Goal: Answer question/provide support: Share knowledge or assist other users

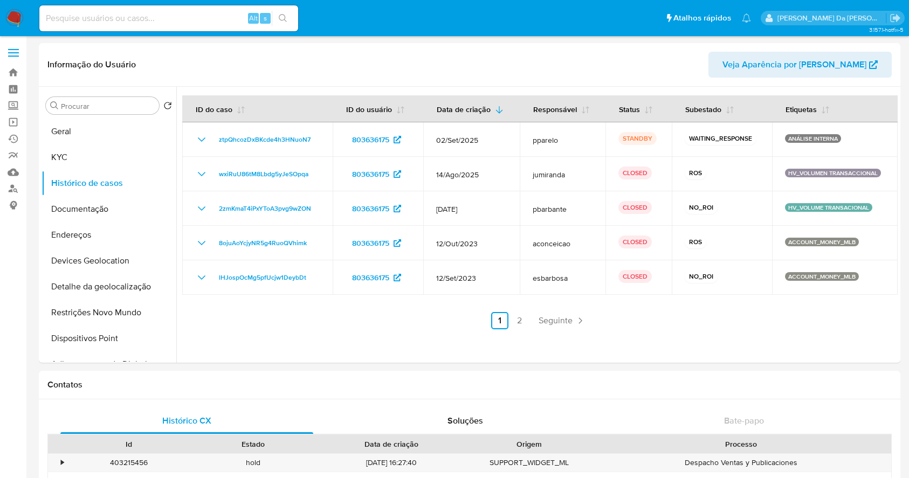
select select "10"
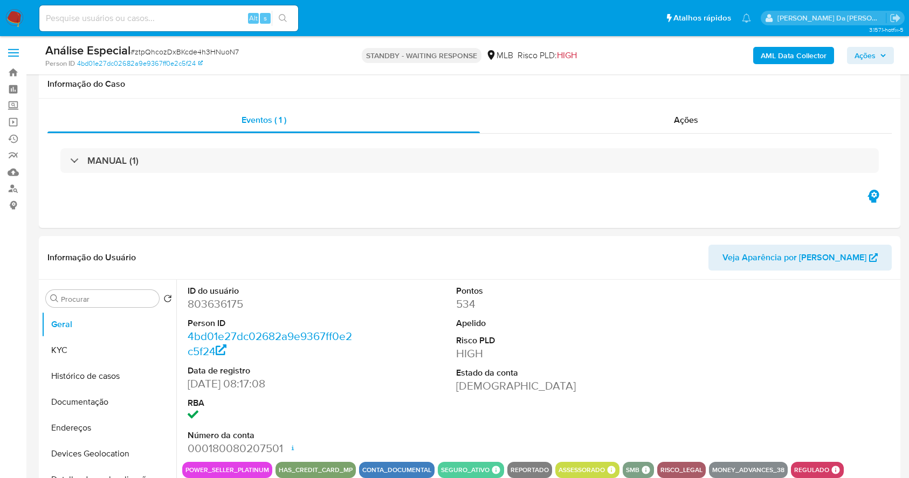
select select "10"
drag, startPoint x: 0, startPoint y: 0, endPoint x: 178, endPoint y: 19, distance: 178.9
click at [179, 19] on input at bounding box center [168, 18] width 259 height 14
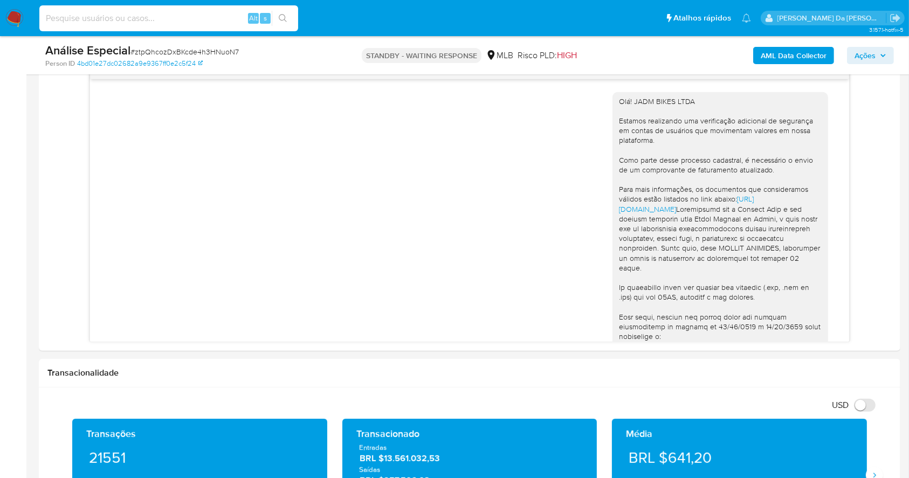
paste input "803636175"
type input "803636175"
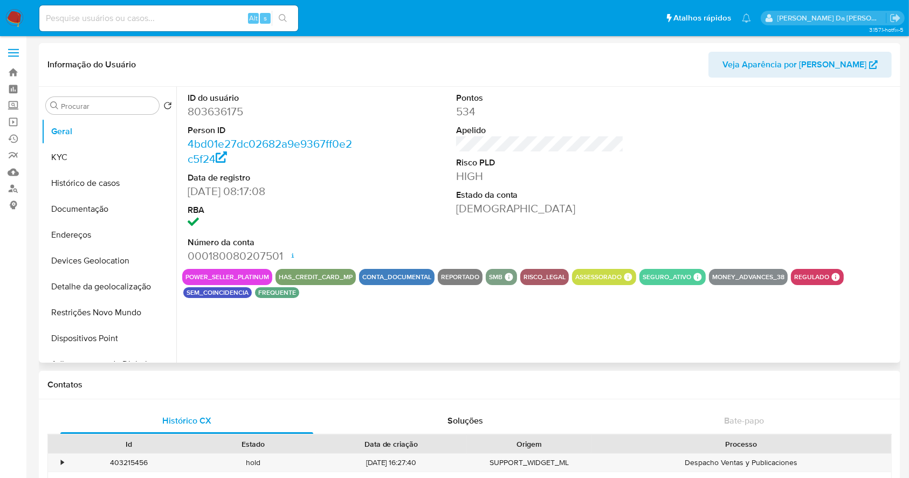
select select "10"
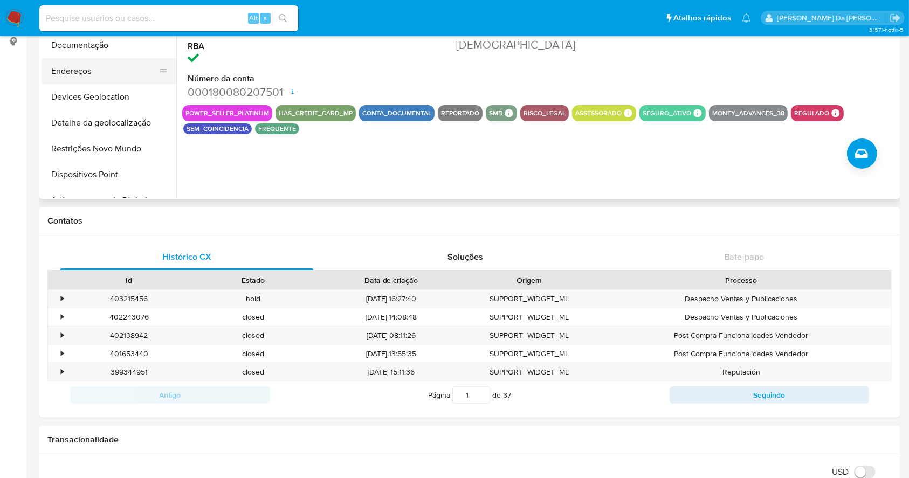
scroll to position [72, 0]
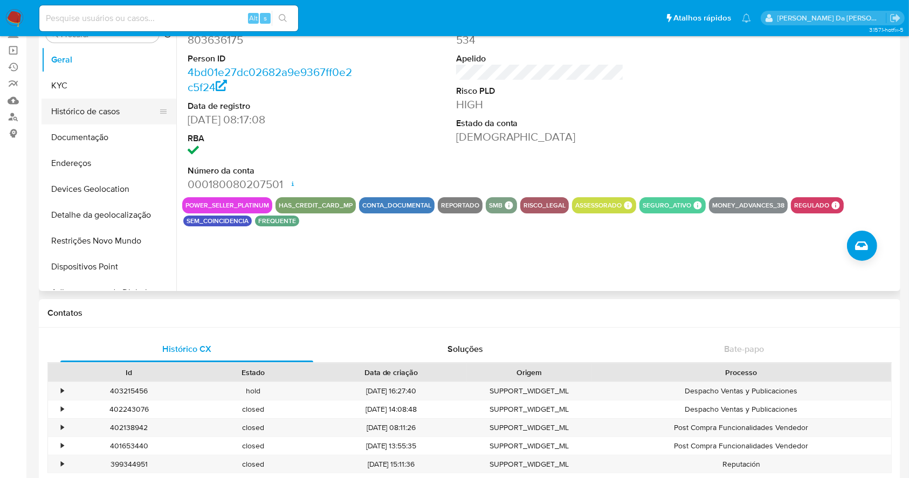
click at [98, 112] on button "Histórico de casos" at bounding box center [105, 112] width 126 height 26
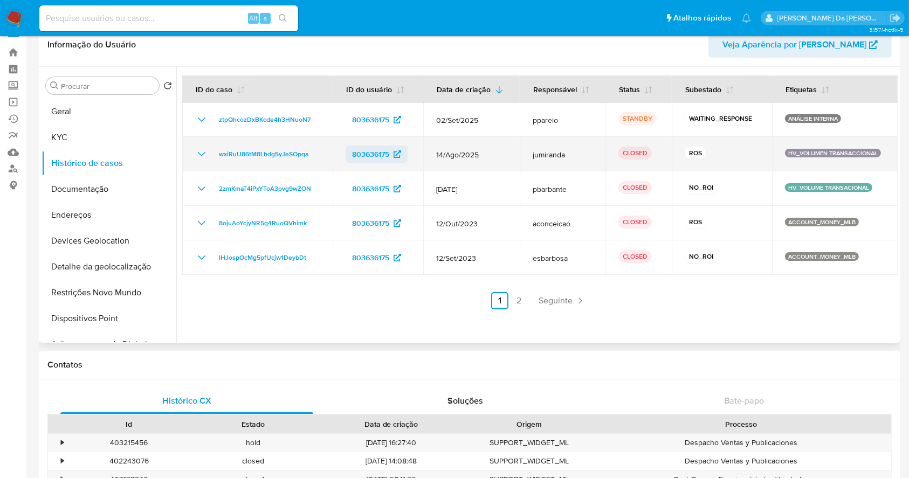
scroll to position [0, 0]
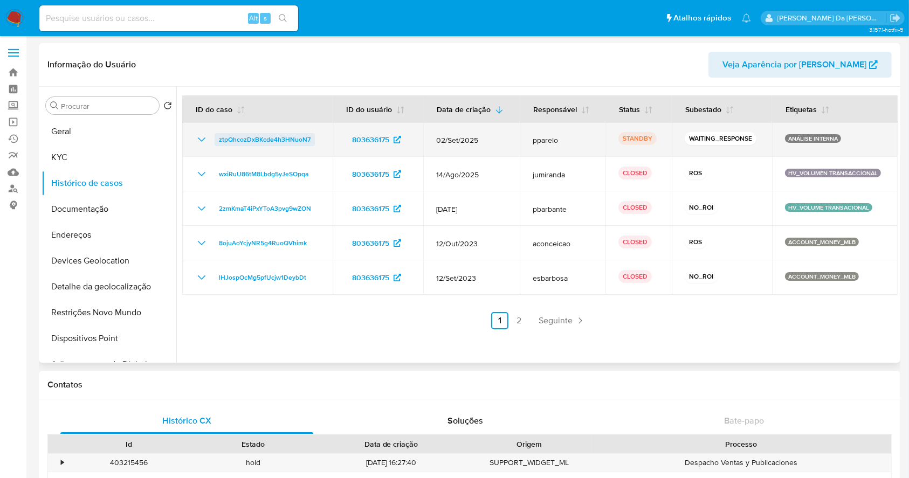
click at [300, 133] on span "ztpQhcozDxBKcde4h3HNuoN7" at bounding box center [265, 139] width 92 height 13
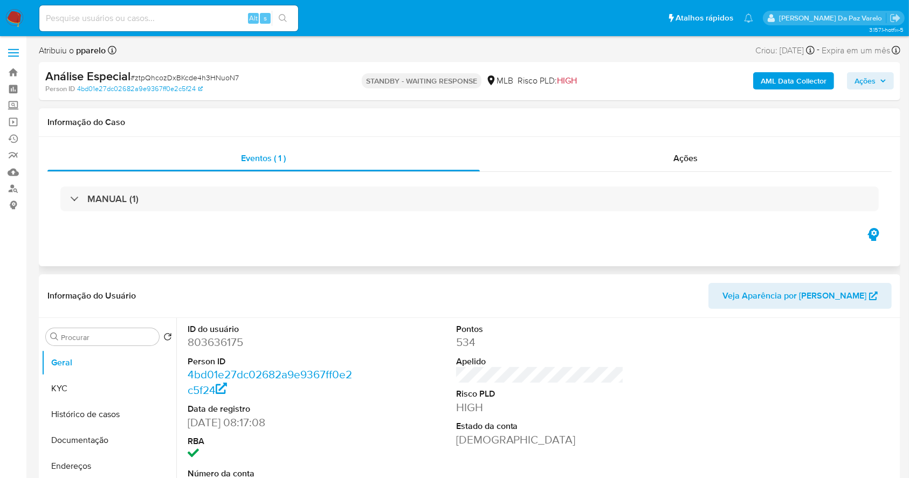
select select "10"
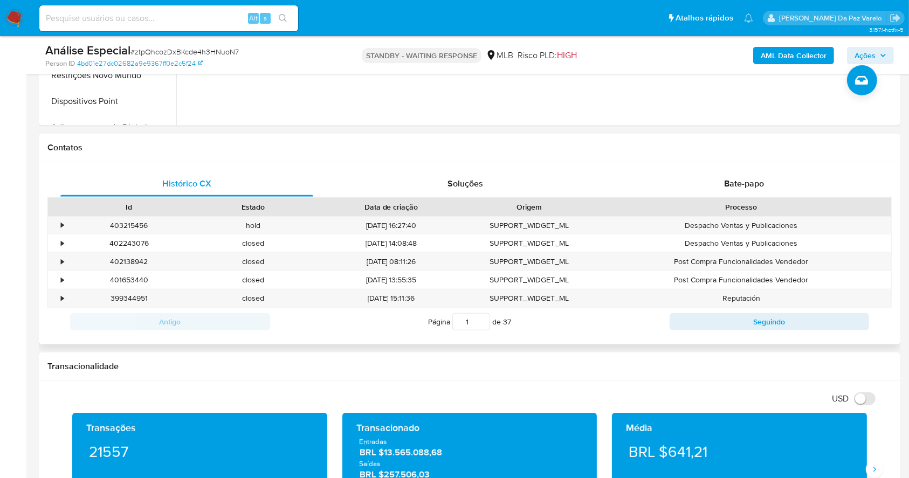
scroll to position [431, 0]
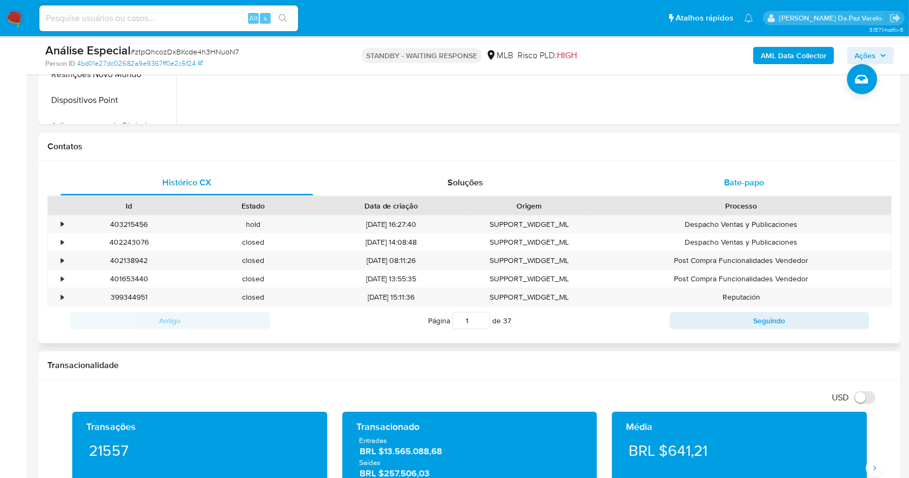
click at [747, 184] on span "Bate-papo" at bounding box center [744, 182] width 40 height 12
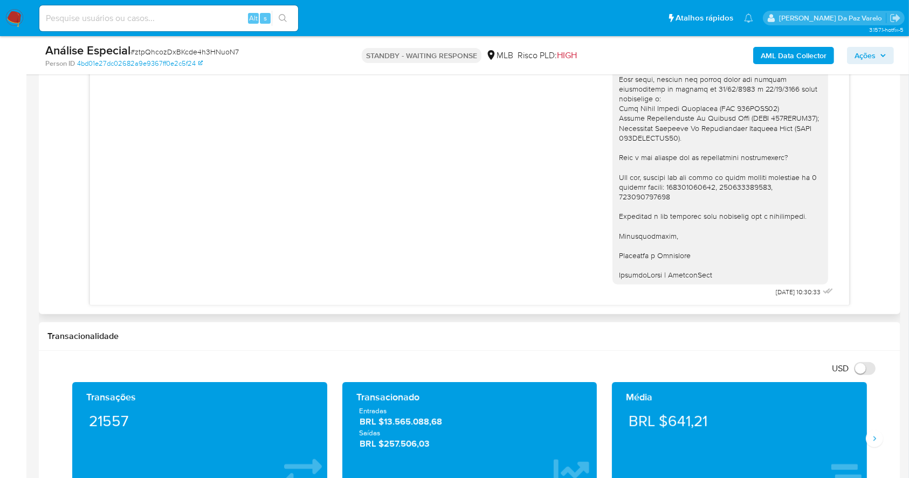
scroll to position [647, 0]
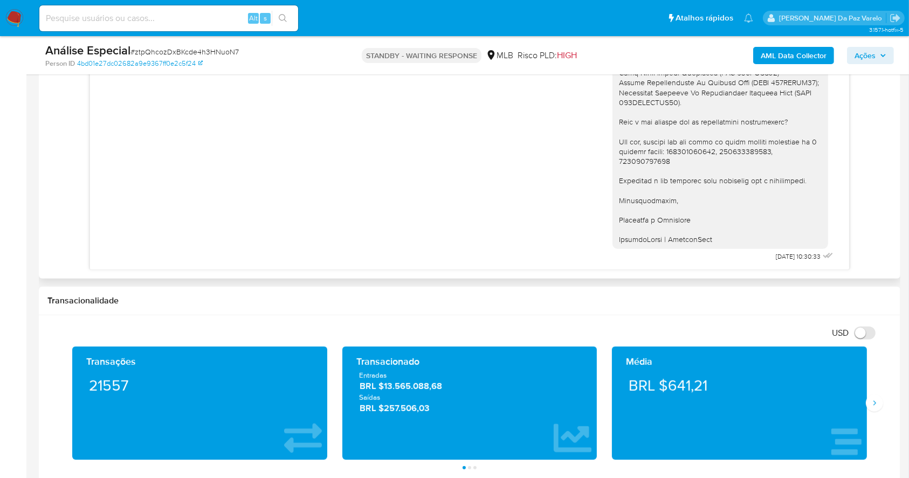
click at [648, 183] on div "Olá! JADM BIKES LTDA Estamos realizando uma verificação adicional de segurança …" at bounding box center [720, 34] width 203 height 422
click at [893, 251] on div "Histórico CX Soluções Bate-papo Id Estado Data de criação Origem Processo • 403…" at bounding box center [470, 112] width 862 height 333
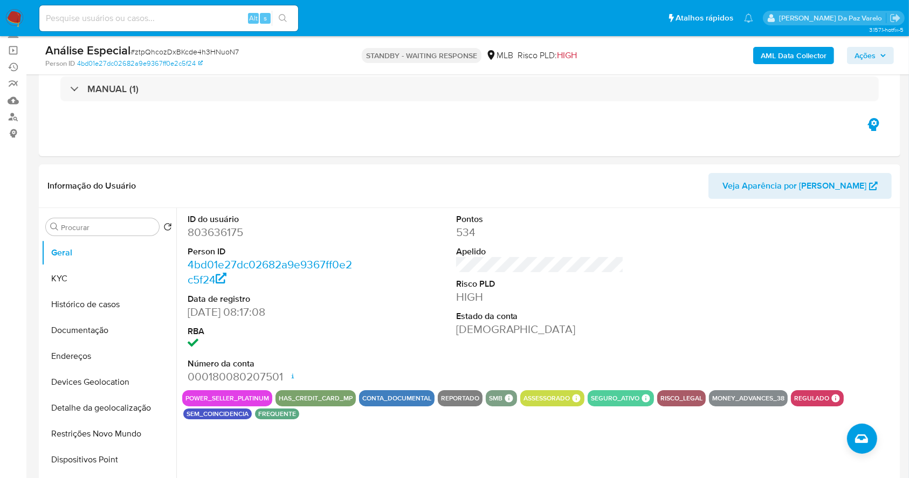
scroll to position [0, 0]
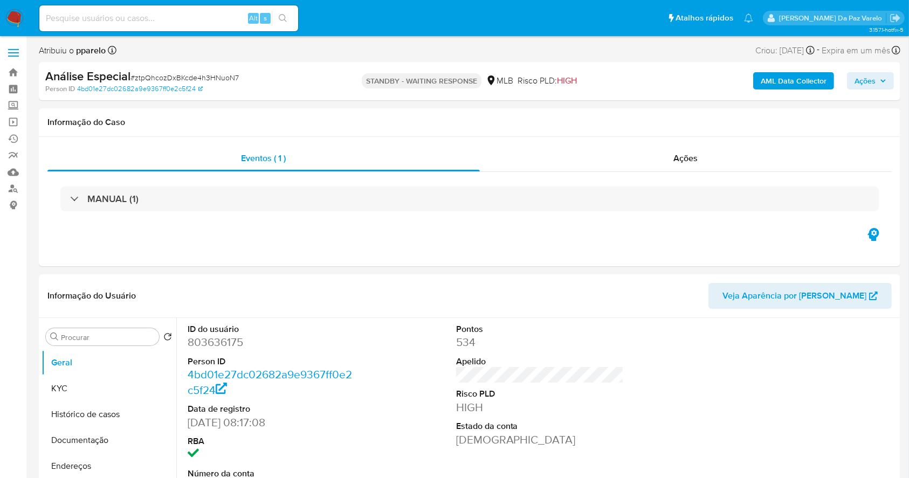
click at [163, 80] on span "# ztpQhcozDxBKcde4h3HNuoN7" at bounding box center [184, 77] width 108 height 11
copy span "ztpQhcozDxBKcde4h3HNuoN7"
click at [17, 8] on nav "Pausado Ver notificaciones Alt s Atalhos rápidos Presiona las siguientes teclas…" at bounding box center [454, 18] width 909 height 36
click at [15, 14] on img at bounding box center [14, 18] width 18 height 18
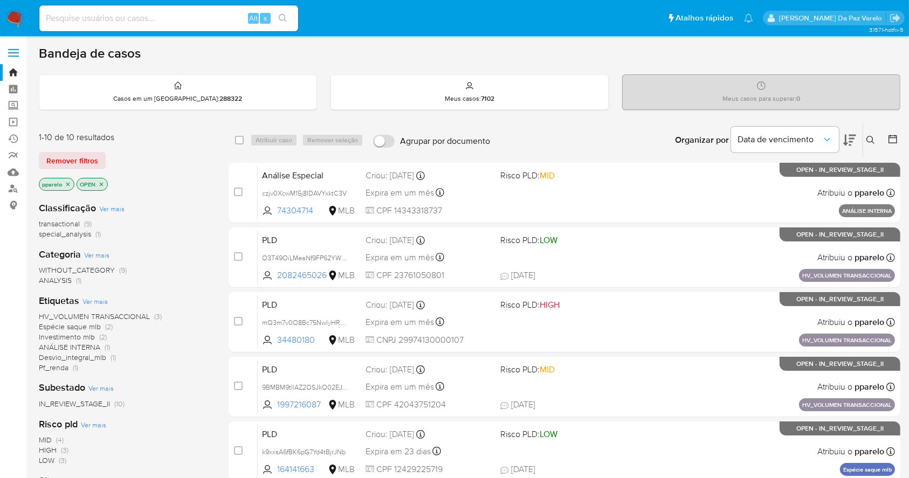
click at [871, 134] on button at bounding box center [872, 140] width 18 height 13
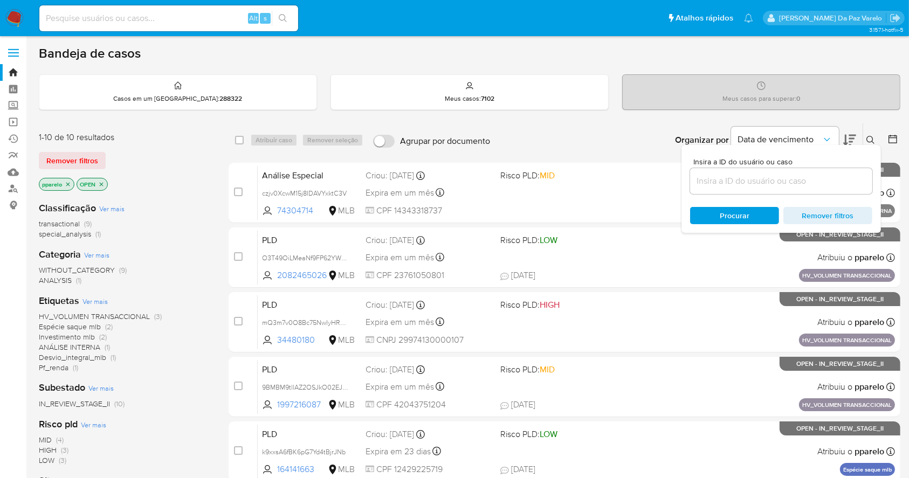
click at [766, 181] on input at bounding box center [781, 181] width 182 height 14
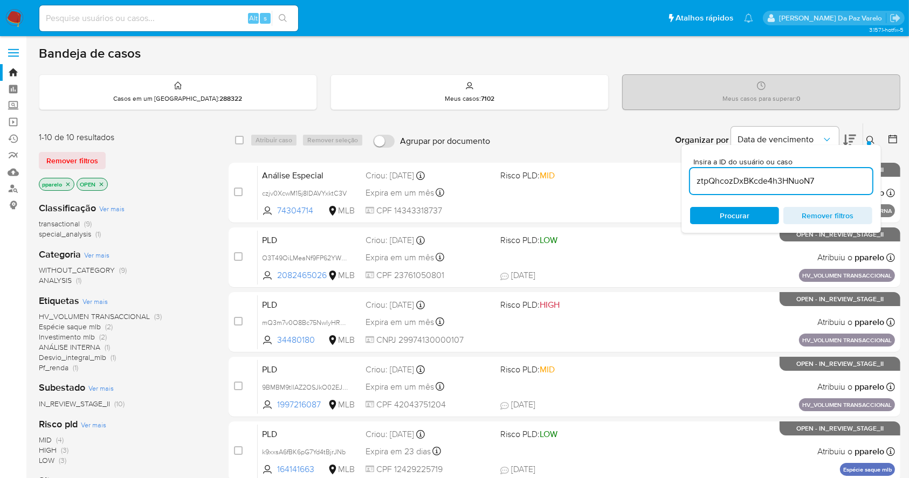
type input "ztpQhcozDxBKcde4h3HNuoN7"
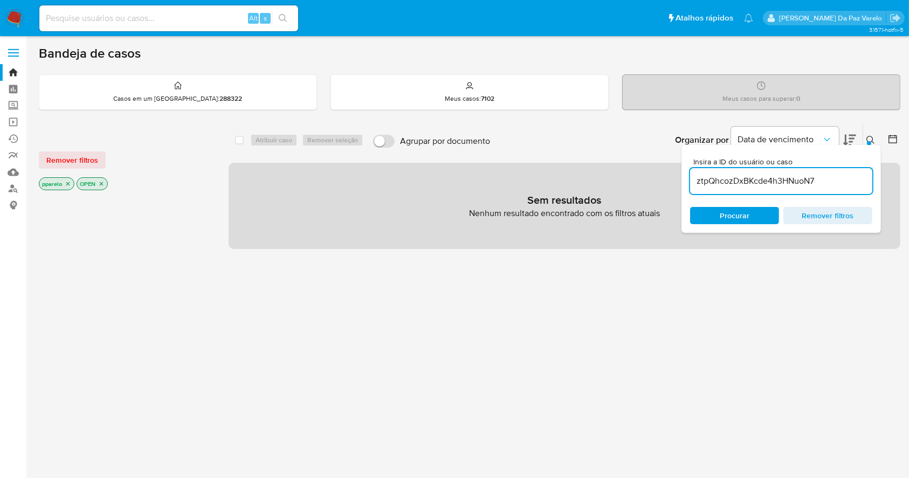
click at [816, 178] on input "ztpQhcozDxBKcde4h3HNuoN7" at bounding box center [781, 181] width 182 height 14
click at [748, 213] on span "Procurar" at bounding box center [735, 215] width 30 height 17
click at [68, 180] on p "pparelo" at bounding box center [56, 184] width 35 height 12
click at [65, 181] on icon "close-filter" at bounding box center [68, 184] width 6 height 6
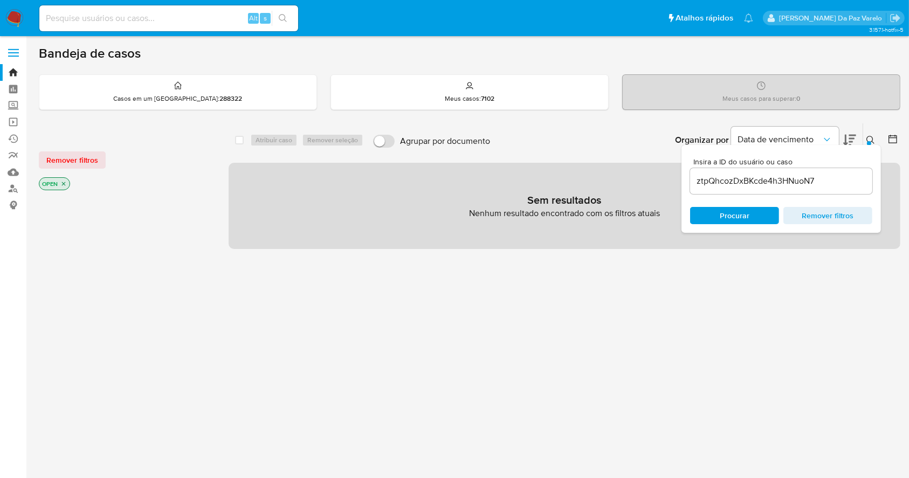
click at [66, 181] on icon "close-filter" at bounding box center [63, 184] width 6 height 6
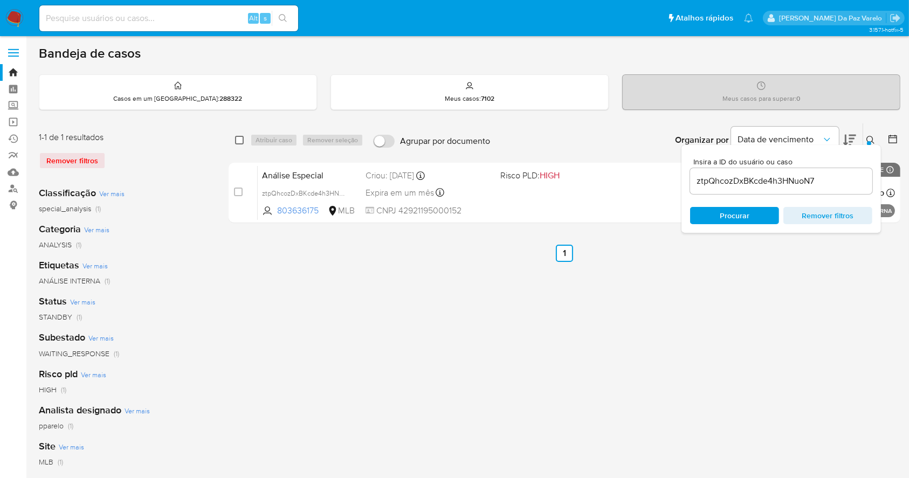
click at [236, 140] on input "checkbox" at bounding box center [239, 140] width 9 height 9
checkbox input "true"
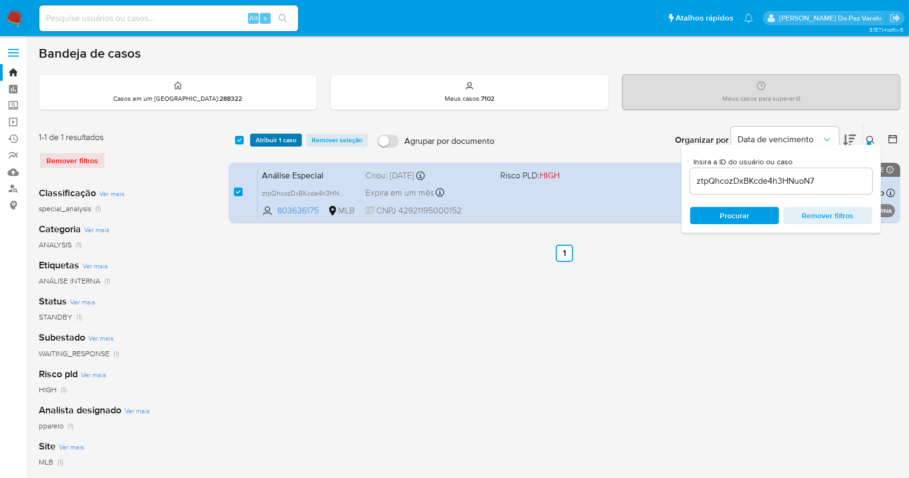
click at [256, 142] on span "Atribuir 1 caso" at bounding box center [276, 140] width 41 height 11
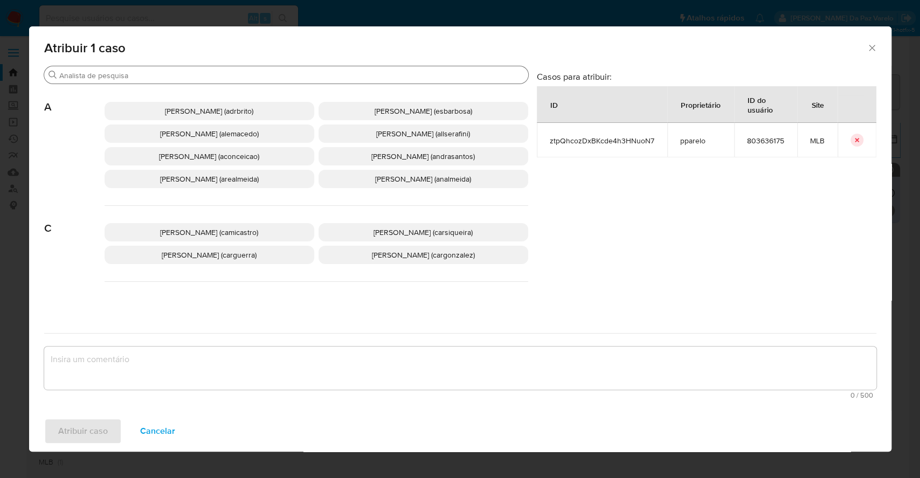
click at [284, 80] on input "Procurar" at bounding box center [291, 76] width 465 height 10
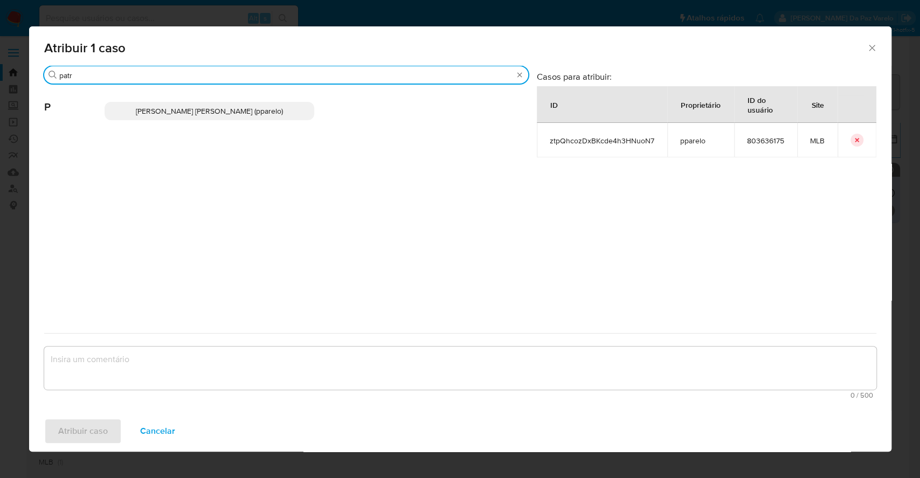
type input "patr"
click at [249, 110] on span "Patricia Aparecida Da Paz Varelo (pparelo)" at bounding box center [209, 111] width 147 height 11
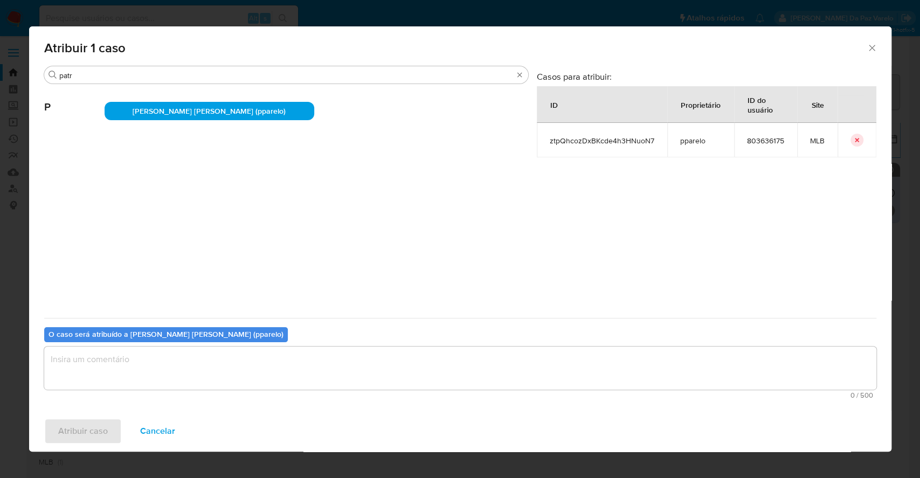
click at [208, 364] on textarea "assign-modal" at bounding box center [460, 368] width 832 height 43
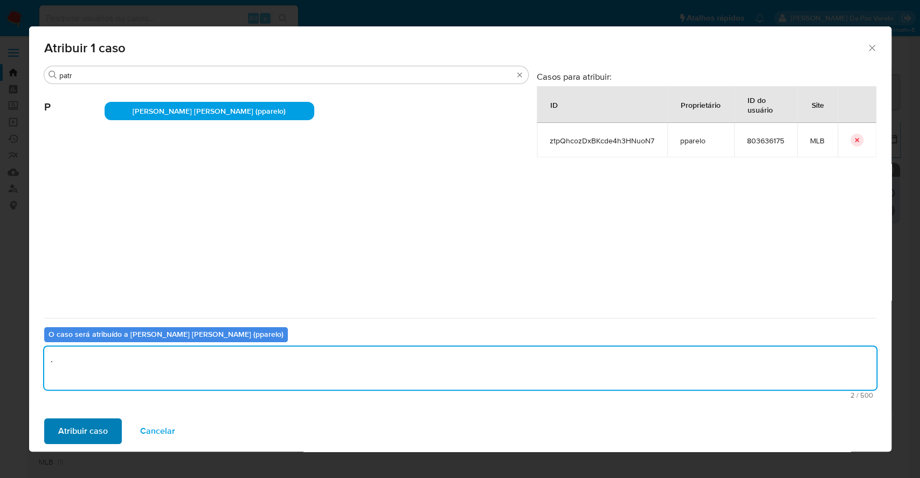
type textarea "."
click at [101, 436] on span "Atribuir caso" at bounding box center [83, 431] width 50 height 24
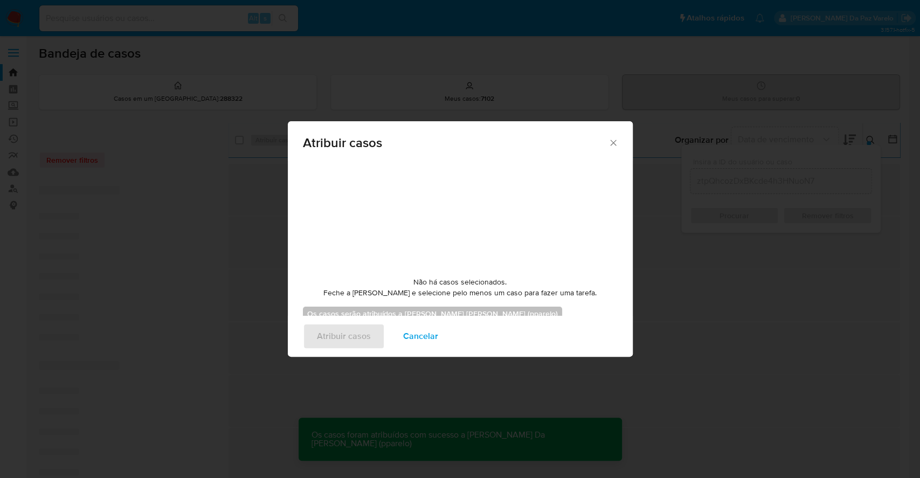
checkbox input "false"
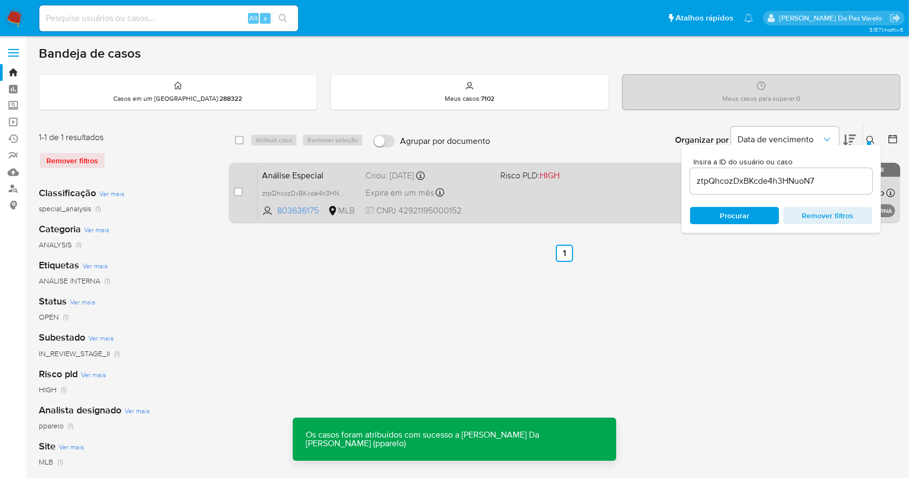
click at [574, 212] on div "Análise Especial ztpQhcozDxBKcde4h3HNuoN7 803636175 MLB Risco PLD: HIGH Criou: …" at bounding box center [576, 193] width 637 height 54
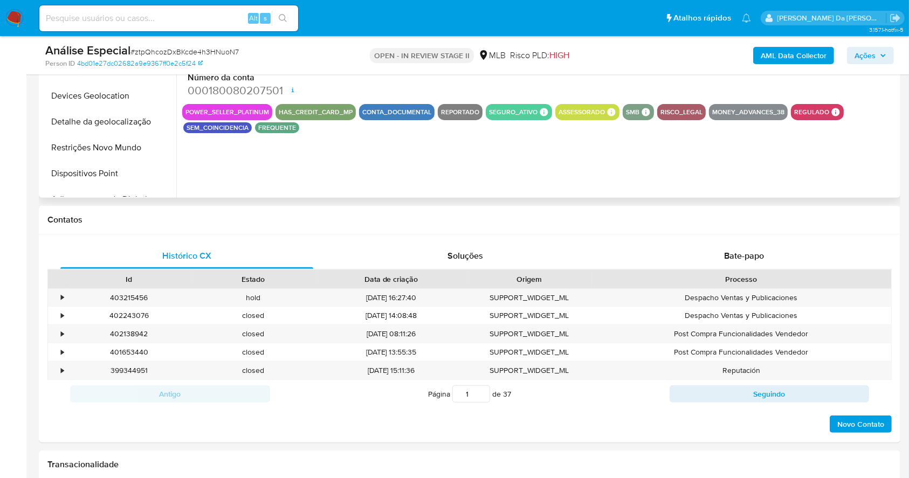
scroll to position [359, 0]
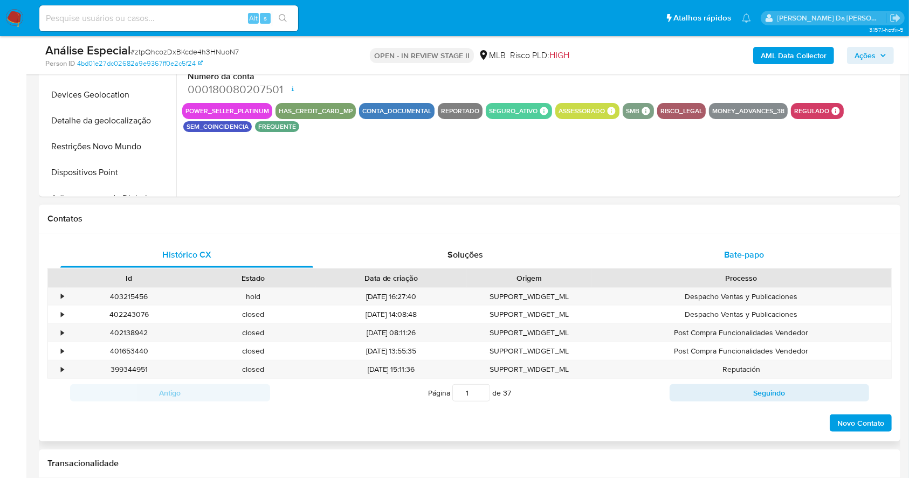
click at [741, 252] on span "Bate-papo" at bounding box center [744, 255] width 40 height 12
select select "10"
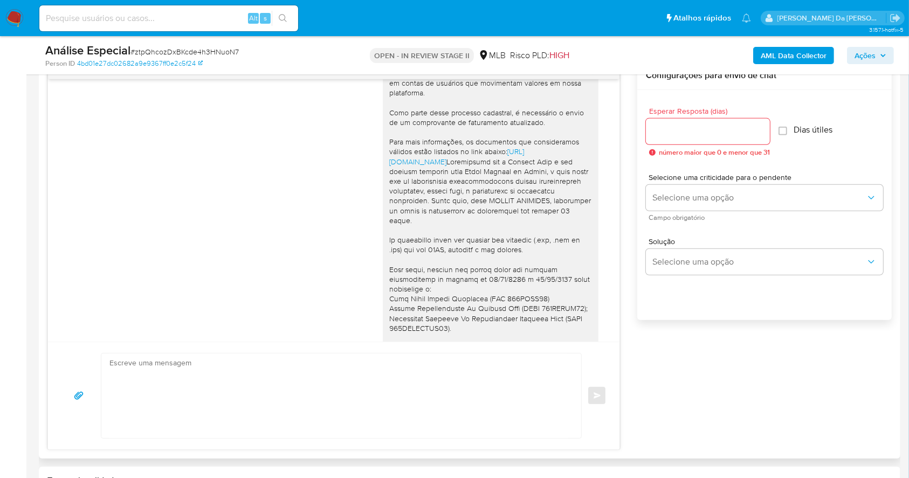
scroll to position [0, 0]
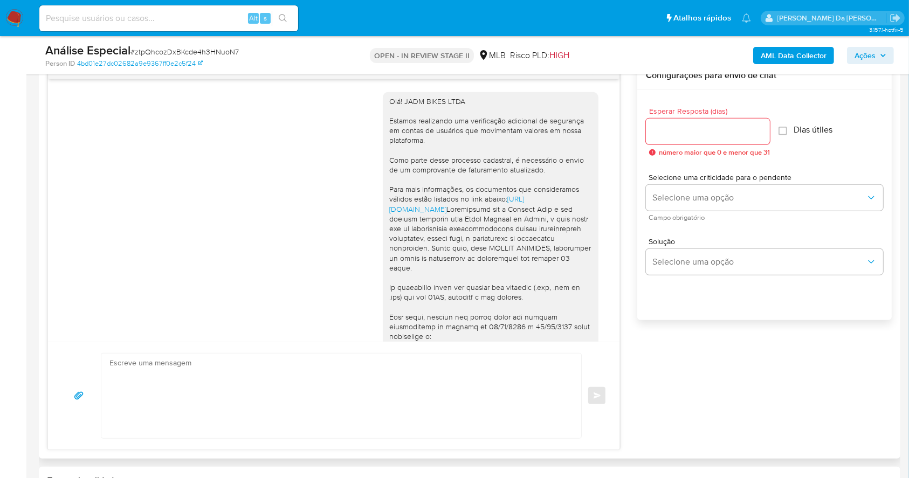
drag, startPoint x: 477, startPoint y: 315, endPoint x: 375, endPoint y: 103, distance: 235.4
click at [383, 103] on div "Olá! JADM BIKES LTDA Estamos realizando uma verificação adicional de segurança …" at bounding box center [491, 302] width 216 height 421
copy div "Lor! IPSU DOLOR SITA Consect adipiscing eli seddoeiusmo temporinc ut laboreetd …"
click at [763, 133] on input "0" at bounding box center [708, 132] width 124 height 14
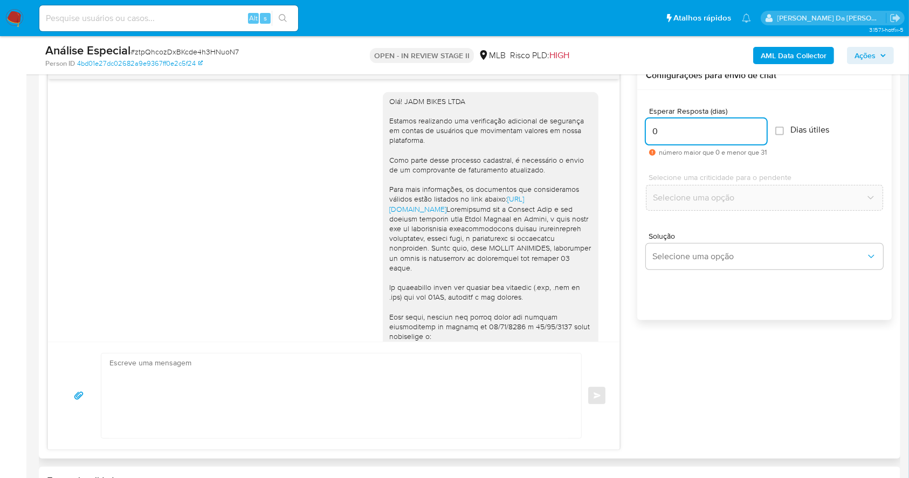
click at [716, 134] on input "0" at bounding box center [706, 132] width 121 height 14
click at [716, 133] on input "0" at bounding box center [706, 132] width 121 height 14
type input "3"
click at [782, 129] on input "Dias útiles" at bounding box center [779, 131] width 9 height 9
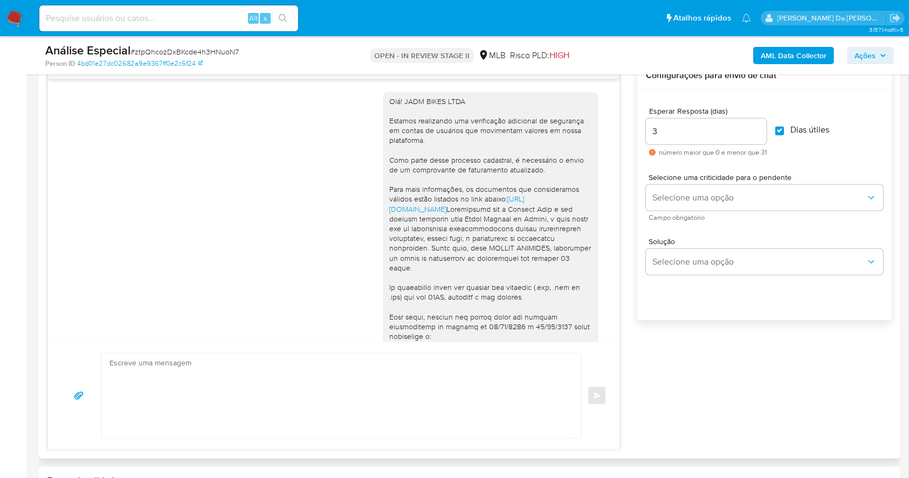
checkbox input "true"
click at [697, 203] on button "Selecione uma opção" at bounding box center [764, 198] width 237 height 26
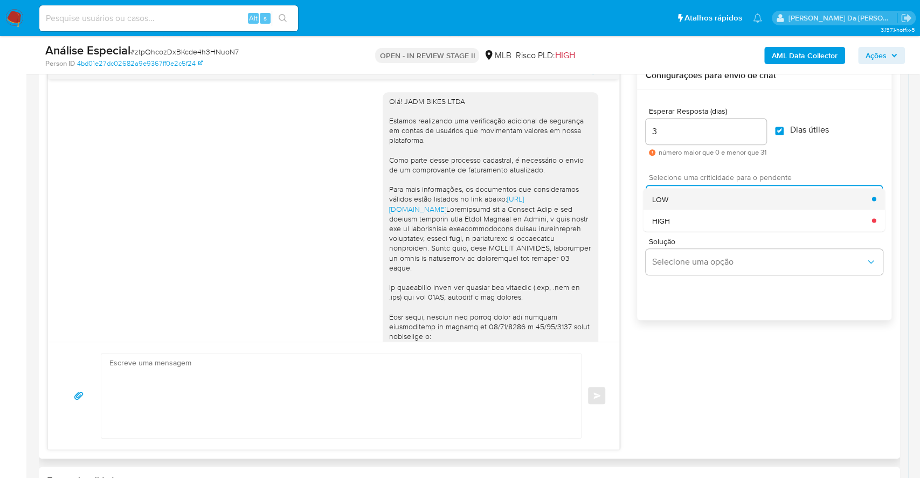
click at [676, 197] on div "LOW" at bounding box center [762, 199] width 220 height 22
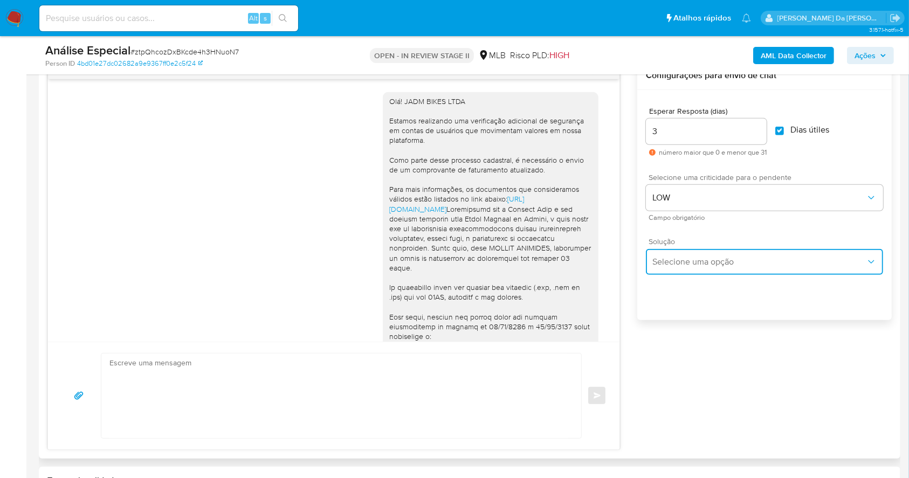
click at [677, 262] on span "Selecione uma opção" at bounding box center [759, 262] width 214 height 11
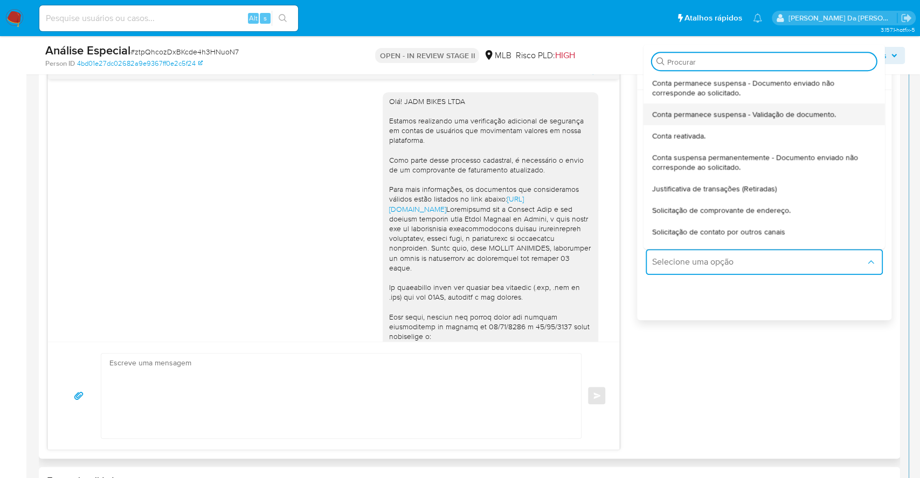
click at [707, 110] on span "Conta permanece suspensa - Validação de documento." at bounding box center [744, 114] width 184 height 10
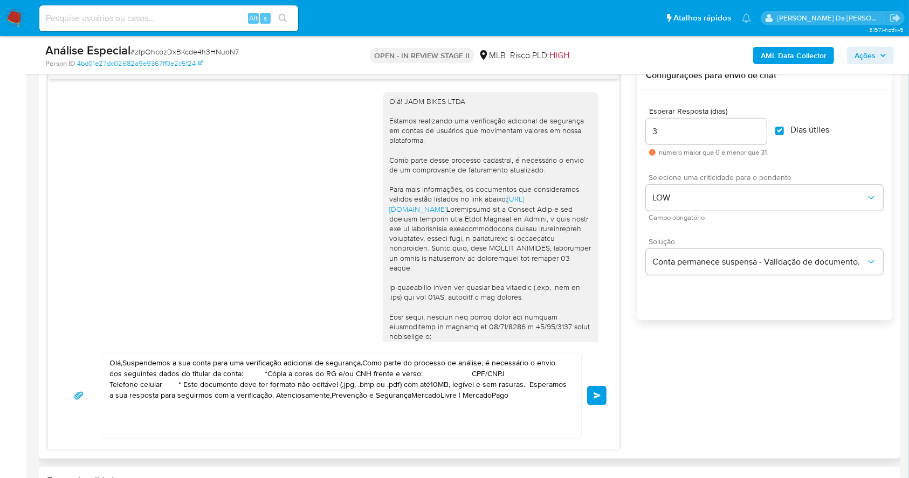
click at [341, 389] on textarea "Olá,Suspendemos a sua conta para uma verificação adicional de segurança.Como pa…" at bounding box center [338, 396] width 458 height 85
paste textarea "! JADM BIKES LTDA Estamos realizando uma verificação adicional de segurança em …"
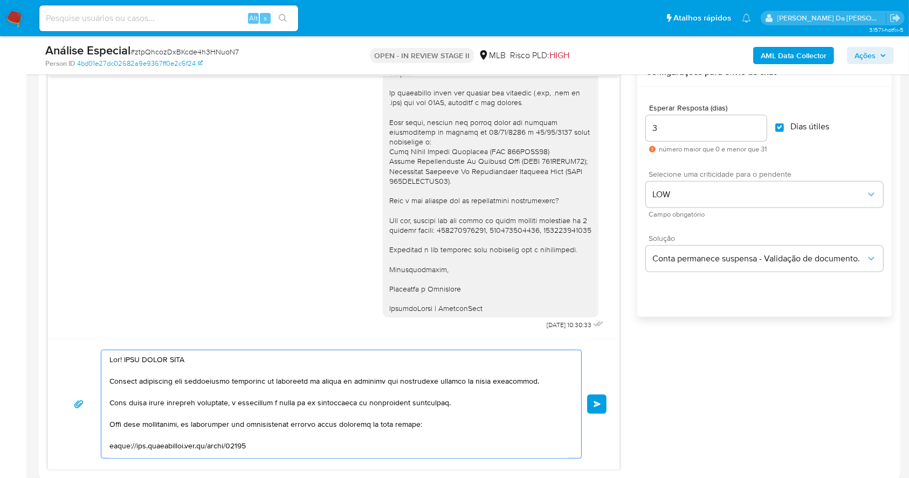
scroll to position [719, 0]
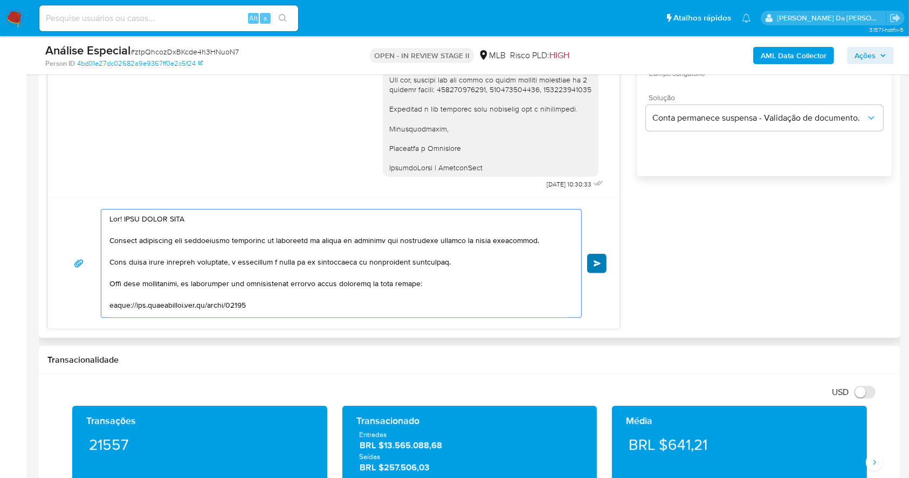
type textarea "Olá! JADM BIKES LTDA Estamos realizando uma verificação adicional de segurança …"
click at [596, 261] on span "common.send" at bounding box center [598, 263] width 8 height 6
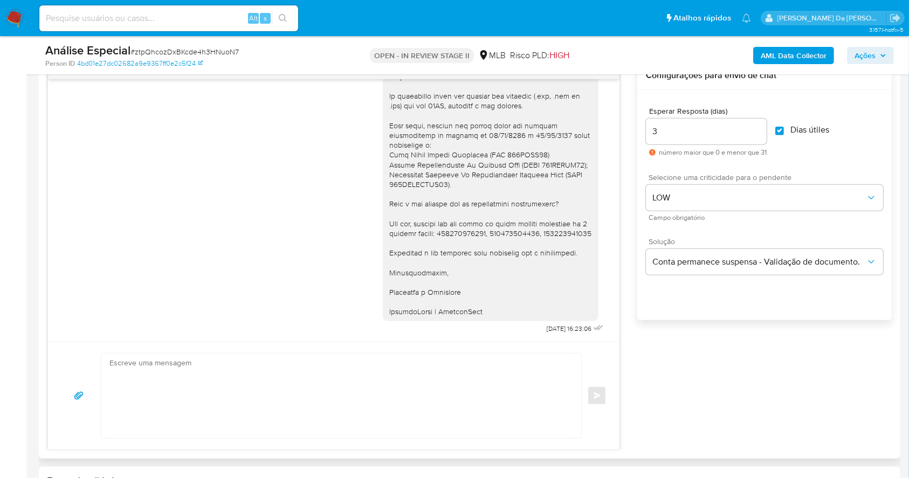
scroll to position [693, 0]
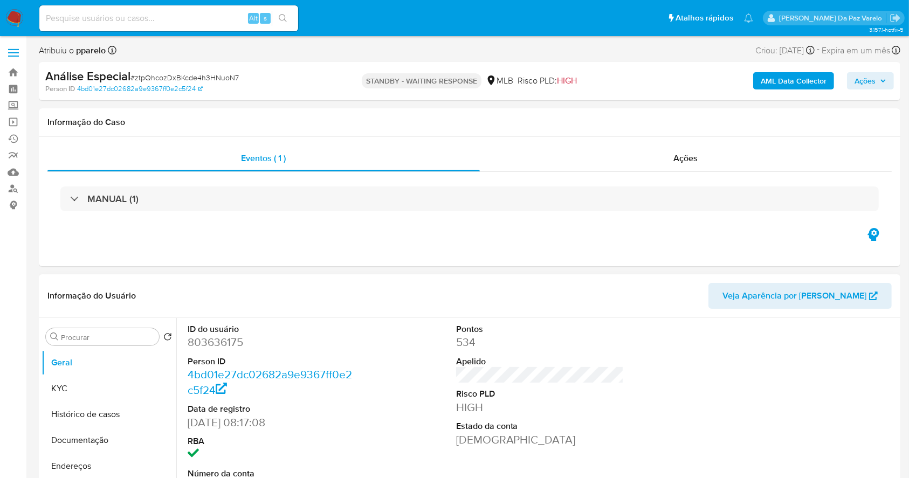
select select "10"
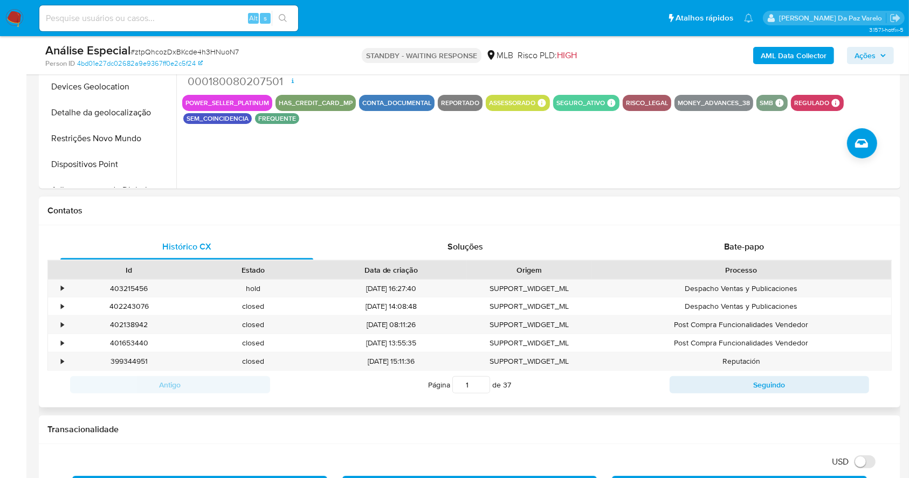
scroll to position [431, 0]
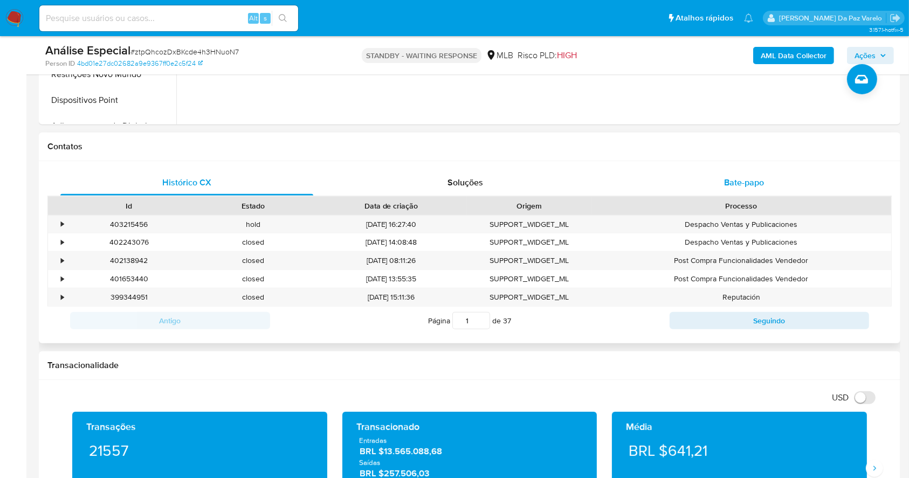
click at [728, 179] on span "Bate-papo" at bounding box center [744, 182] width 40 height 12
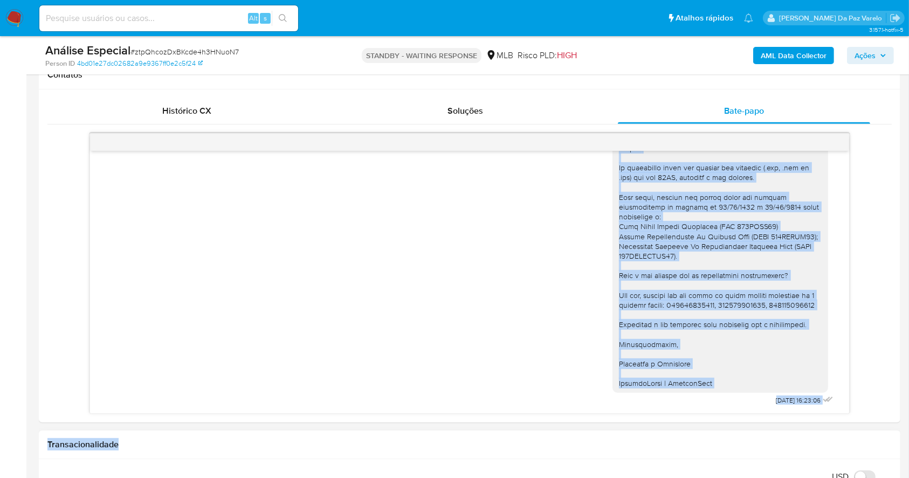
scroll to position [693, 0]
drag, startPoint x: 610, startPoint y: 169, endPoint x: 703, endPoint y: 385, distance: 236.0
click at [703, 385] on div "Olá! JADM BIKES LTDA Estamos realizando uma verificação adicional de segurança …" at bounding box center [720, 183] width 203 height 412
copy div "Olá! JADM BIKES LTDA Estamos realizando uma verificação adicional de segurança …"
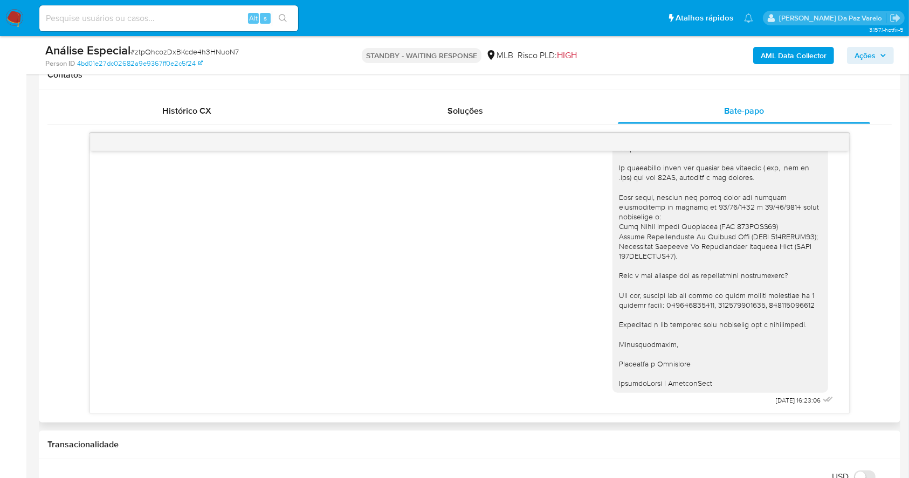
drag, startPoint x: 31, startPoint y: 197, endPoint x: 82, endPoint y: 195, distance: 51.8
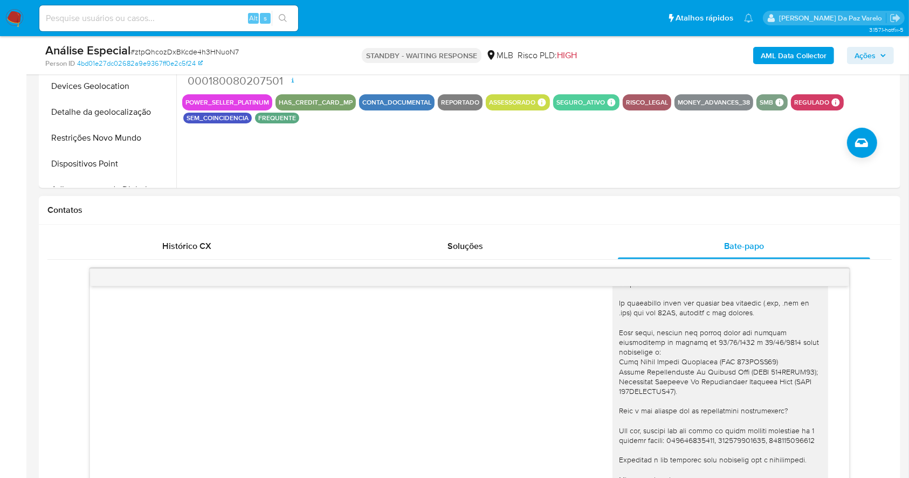
scroll to position [359, 0]
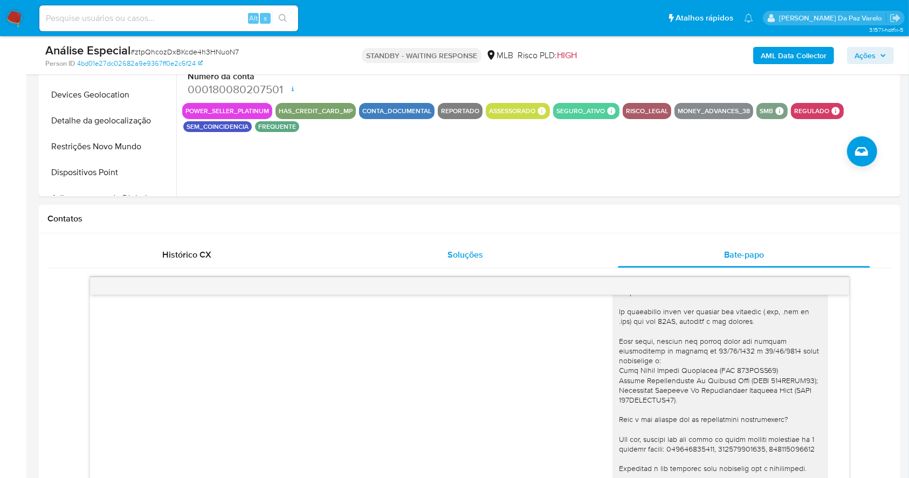
click at [479, 258] on span "Soluções" at bounding box center [466, 255] width 36 height 12
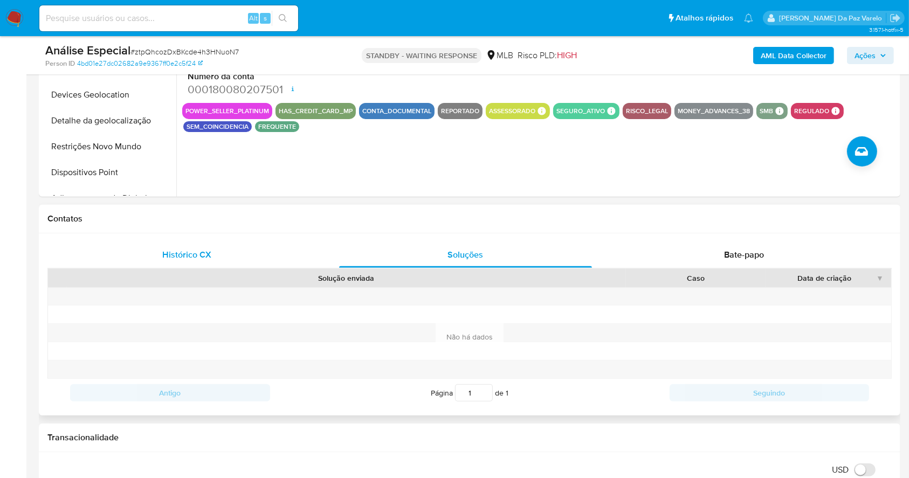
click at [194, 265] on div "Histórico CX" at bounding box center [186, 255] width 253 height 26
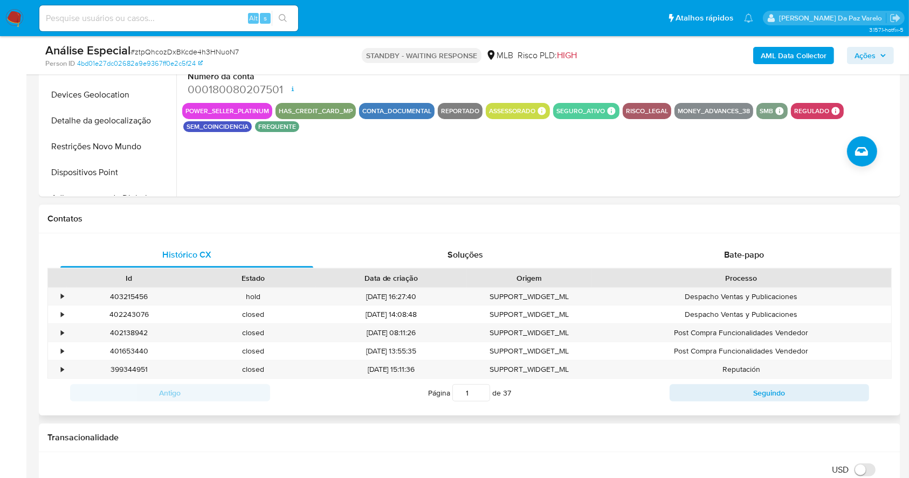
click at [607, 239] on div "Histórico CX Soluções Bate-papo Id Estado Data de criação Origem Processo • 403…" at bounding box center [470, 324] width 862 height 182
click at [747, 253] on span "Bate-papo" at bounding box center [744, 255] width 40 height 12
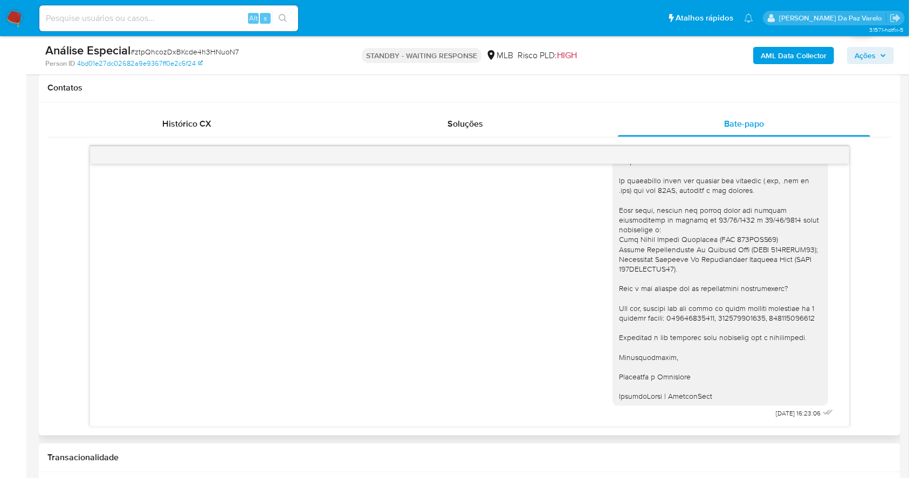
scroll to position [575, 0]
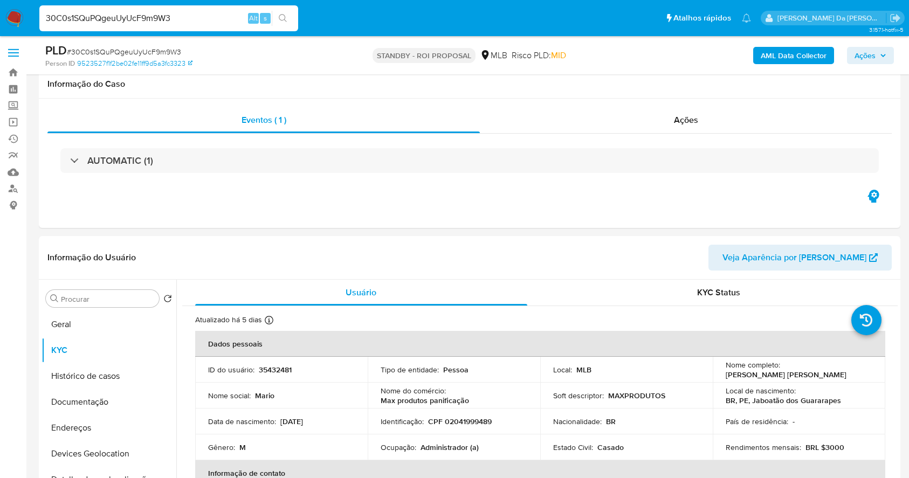
select select "10"
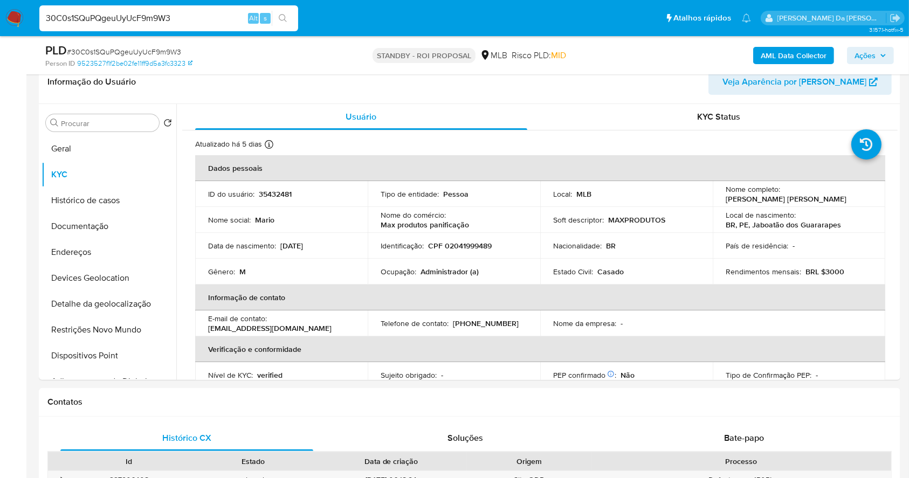
click at [182, 20] on input "30C0s1SQuPQgeuUyUcF9m9W3" at bounding box center [168, 18] width 259 height 14
type input "LUSZdaWfXuq518NewhB0m5Ie"
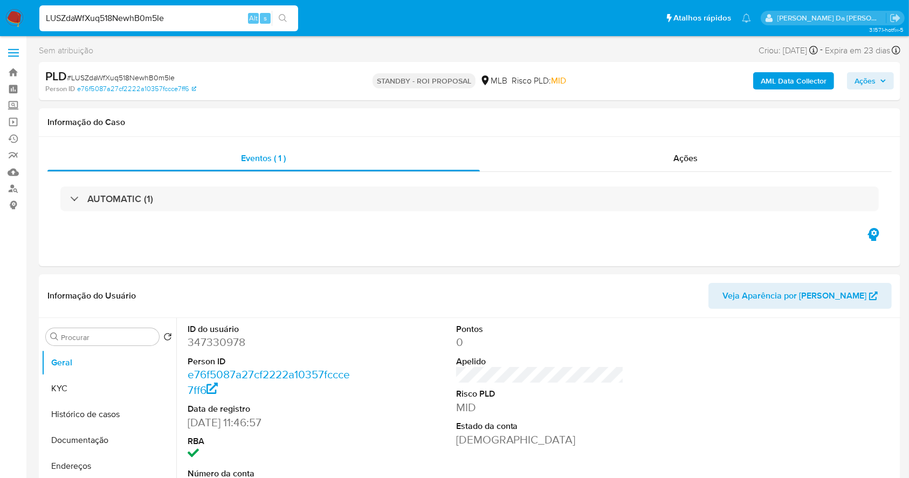
select select "10"
click at [64, 389] on button "KYC" at bounding box center [105, 389] width 126 height 26
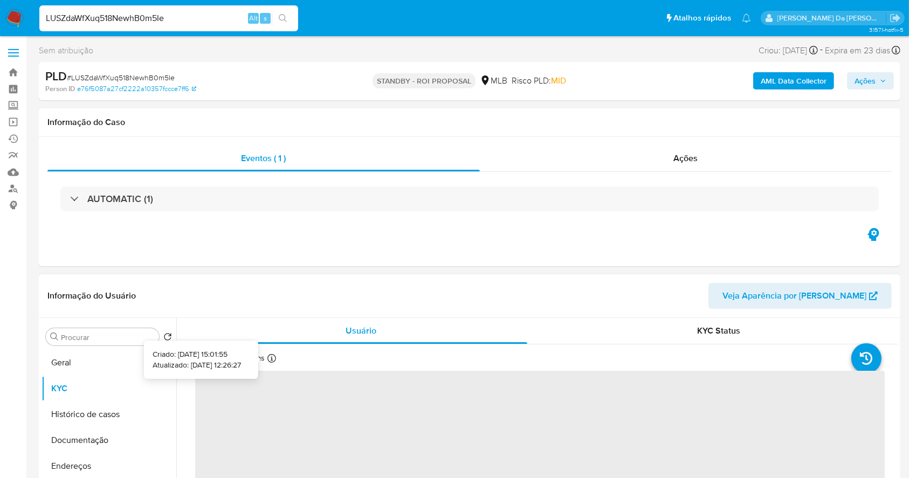
click at [270, 354] on icon at bounding box center [271, 358] width 9 height 9
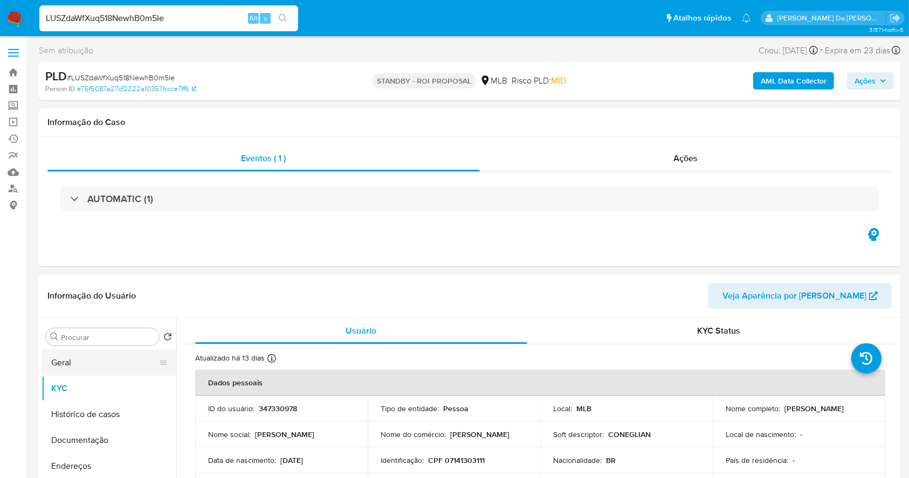
click at [98, 364] on button "Geral" at bounding box center [105, 363] width 126 height 26
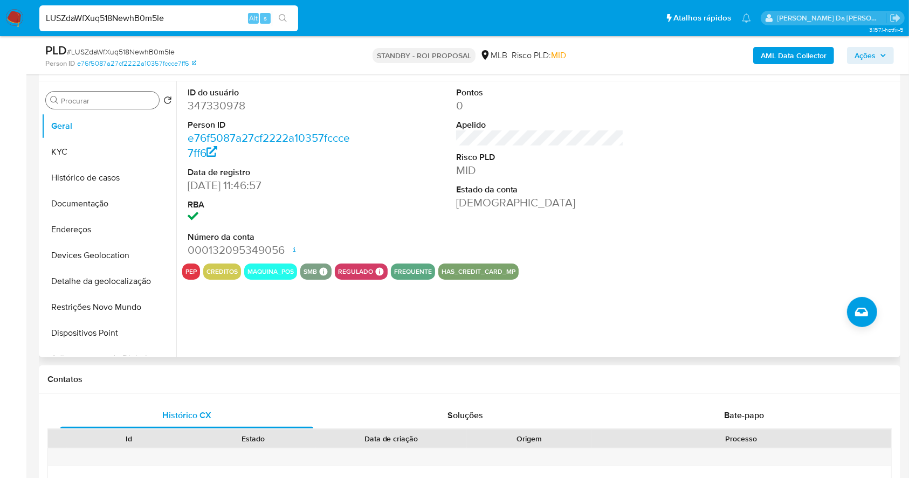
scroll to position [176, 0]
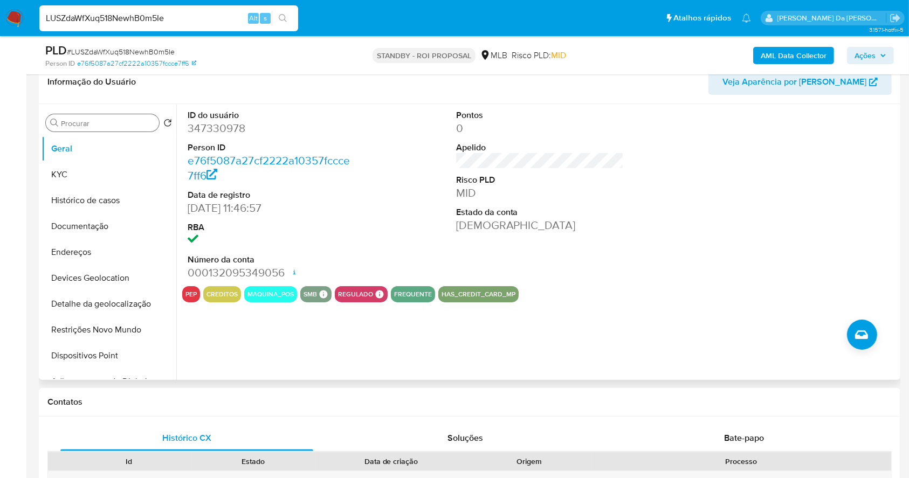
click at [118, 121] on input "Procurar" at bounding box center [108, 124] width 94 height 10
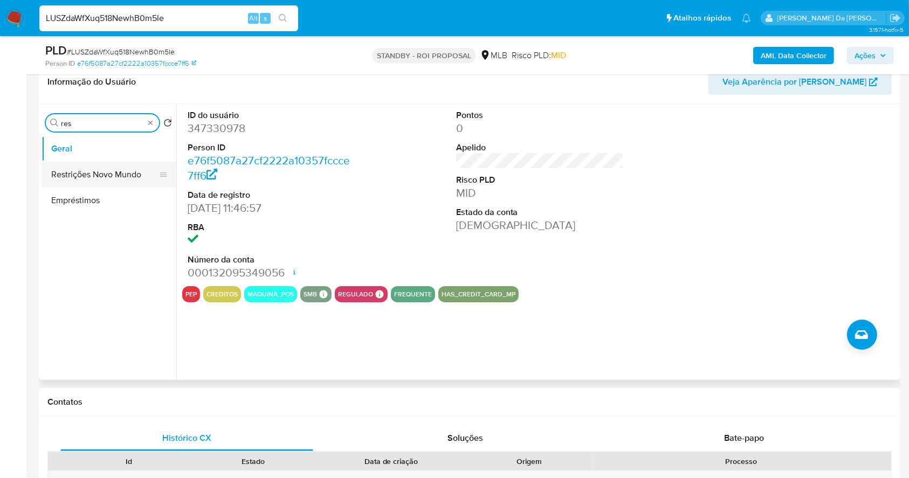
type input "res"
click at [104, 171] on button "Restrições Novo Mundo" at bounding box center [105, 175] width 126 height 26
